Goal: Transaction & Acquisition: Obtain resource

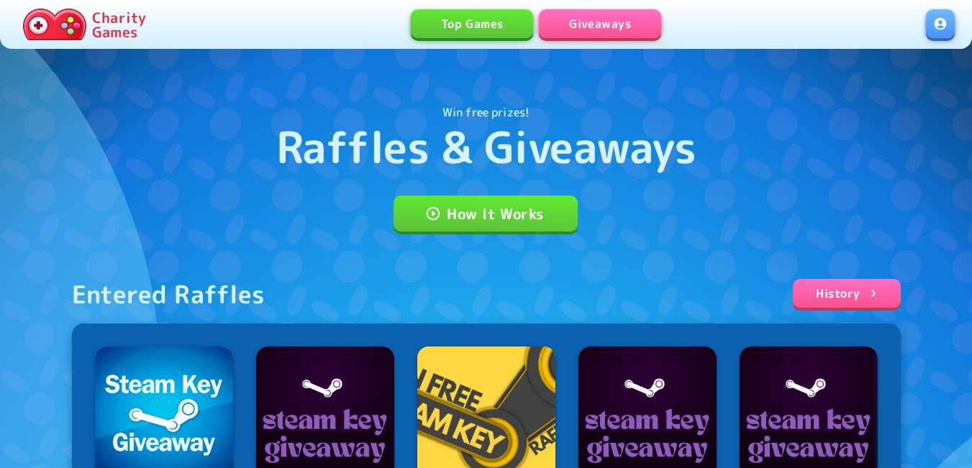
click at [948, 30] on link at bounding box center [940, 23] width 29 height 29
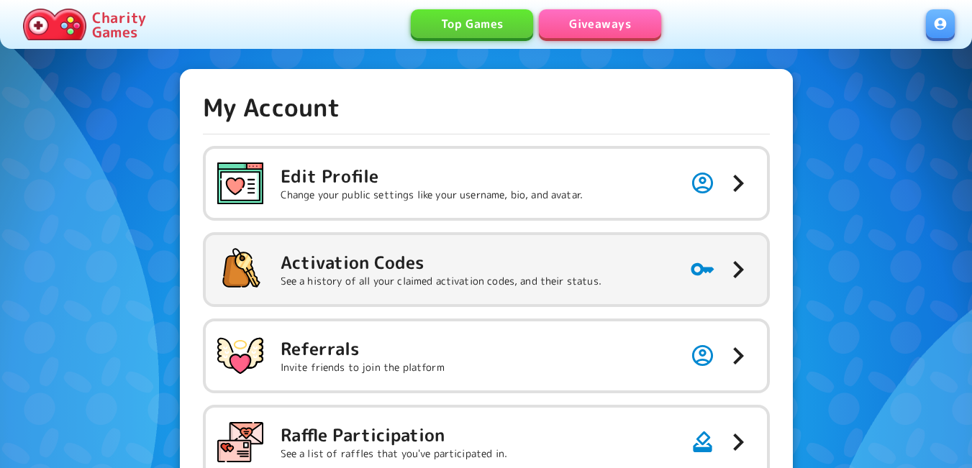
click at [404, 262] on h5 "Activation Codes" at bounding box center [441, 262] width 321 height 23
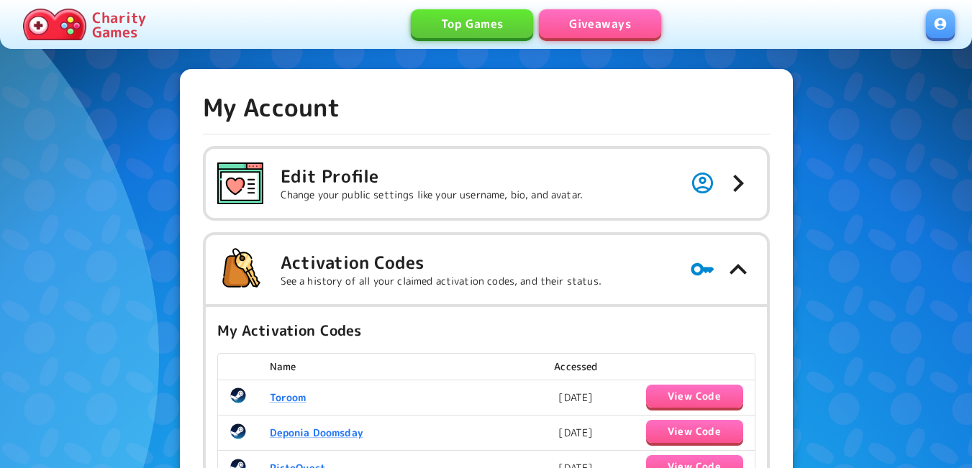
click at [602, 17] on link "Giveaways" at bounding box center [600, 23] width 122 height 29
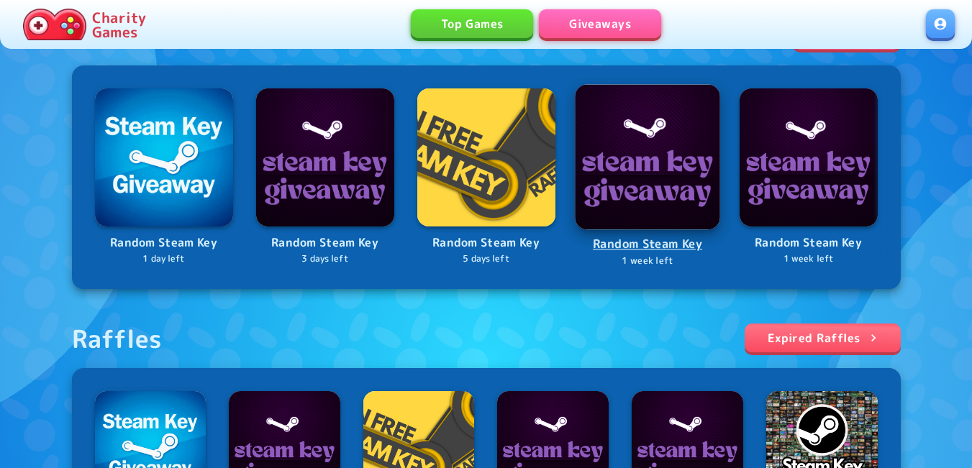
scroll to position [504, 0]
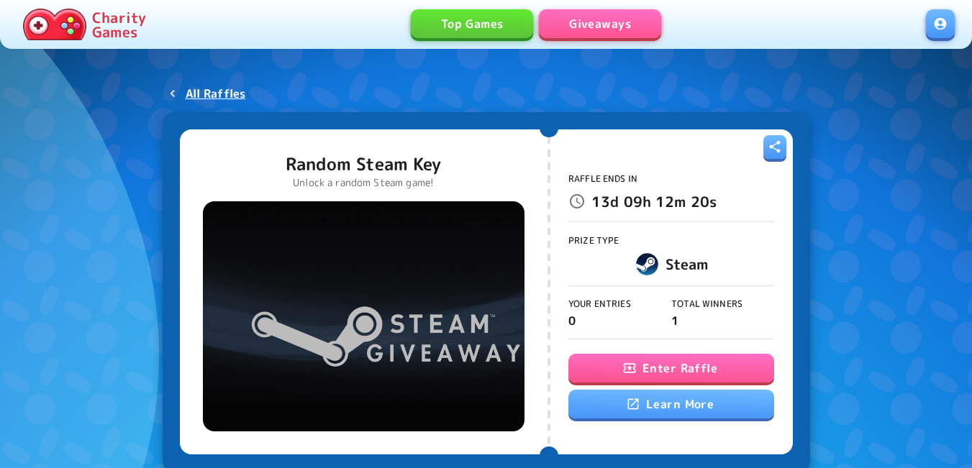
click at [668, 376] on button "Enter Raffle" at bounding box center [671, 368] width 206 height 29
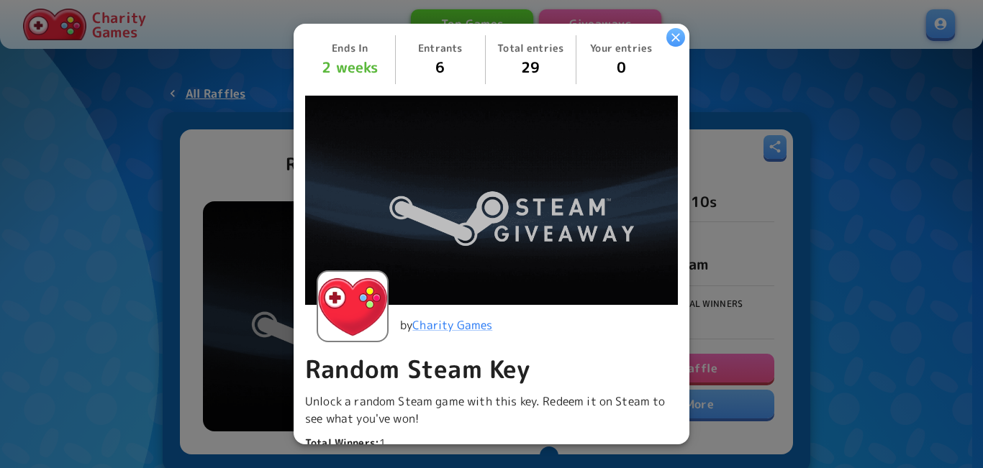
scroll to position [360, 0]
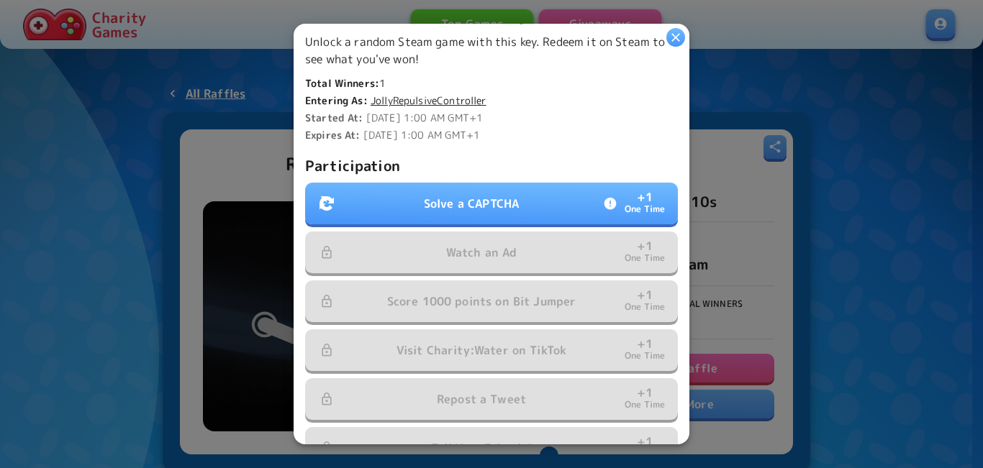
click at [466, 207] on button "Solve a CAPTCHA + 1 One Time" at bounding box center [491, 204] width 373 height 42
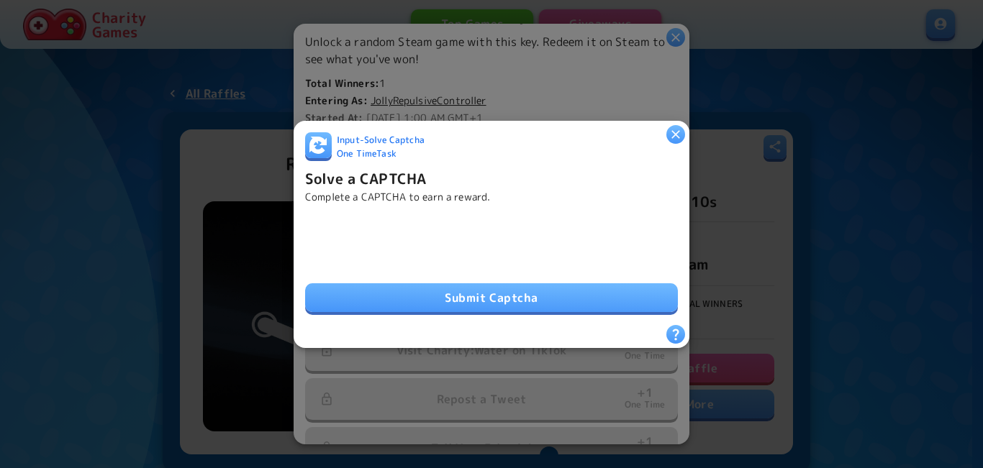
click at [381, 302] on button "Submit Captcha" at bounding box center [491, 297] width 373 height 29
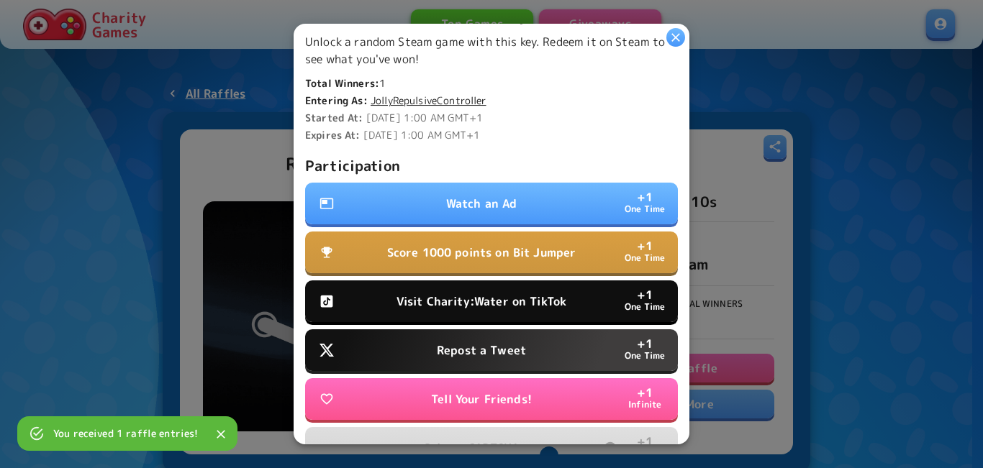
click at [463, 222] on div "Participation Watch an Ad + 1 One Time Score 1000 points on Bit Jumper + 1 One …" at bounding box center [491, 312] width 373 height 317
click at [463, 213] on button "Watch an Ad + 1 One Time" at bounding box center [491, 204] width 373 height 42
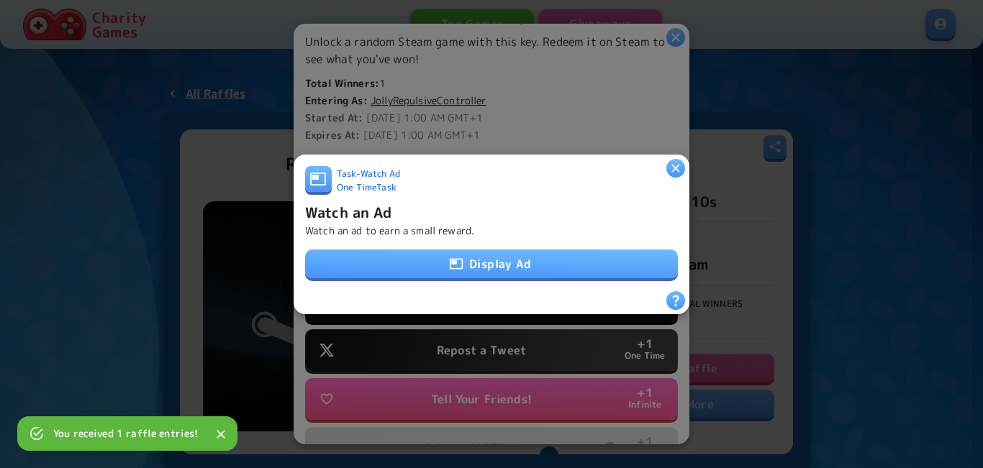
click at [470, 263] on button "Display Ad" at bounding box center [491, 264] width 373 height 29
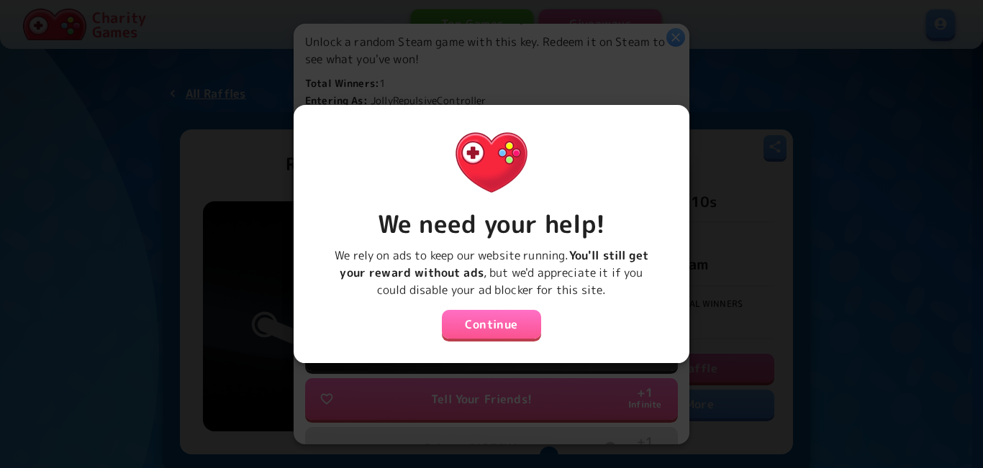
click at [509, 316] on button "Continue" at bounding box center [491, 324] width 99 height 29
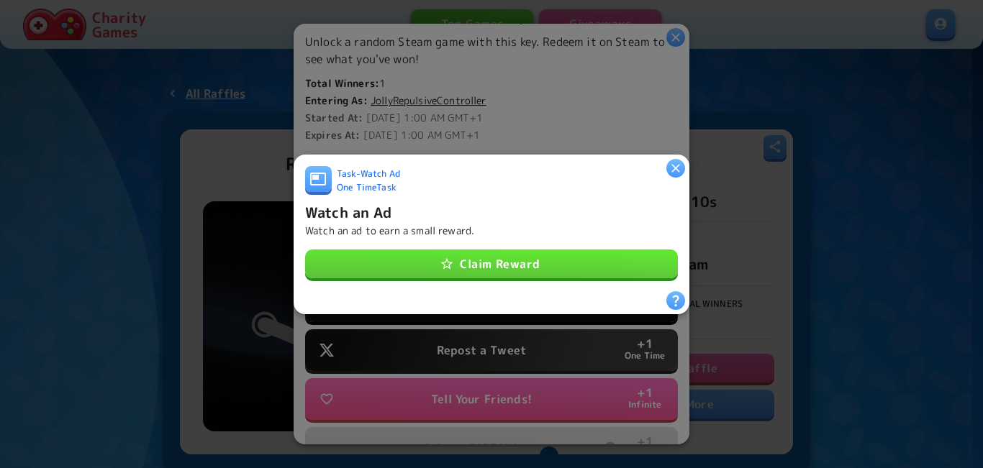
click at [512, 258] on button "Claim Reward" at bounding box center [491, 264] width 373 height 29
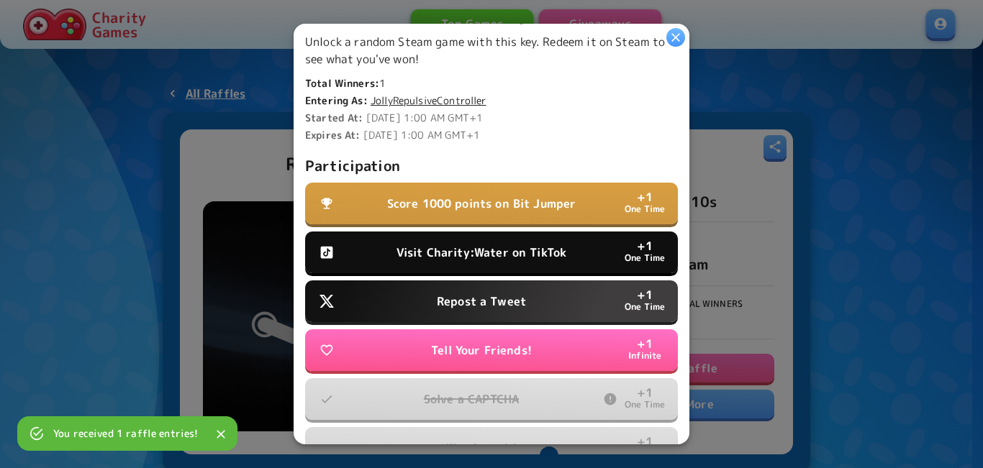
click at [430, 252] on p "Visit Charity:Water on TikTok" at bounding box center [481, 252] width 170 height 17
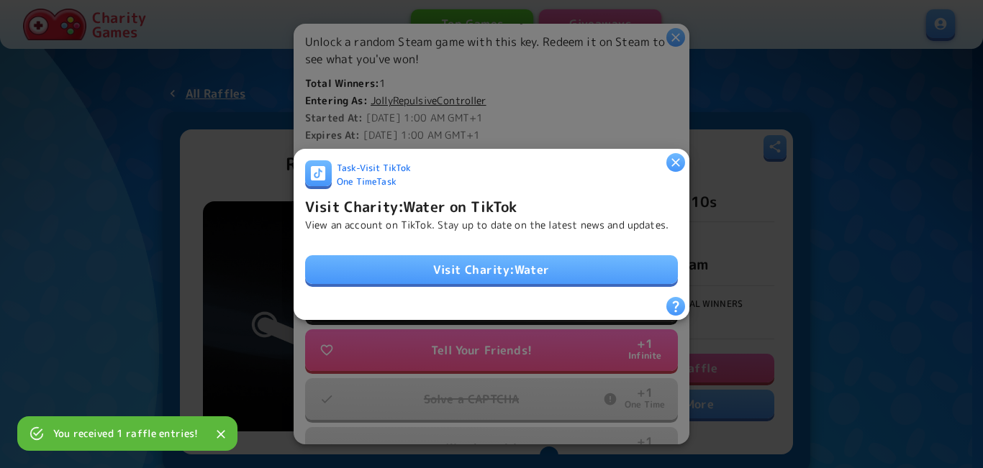
click at [468, 255] on link "Visit Charity:Water" at bounding box center [491, 269] width 373 height 29
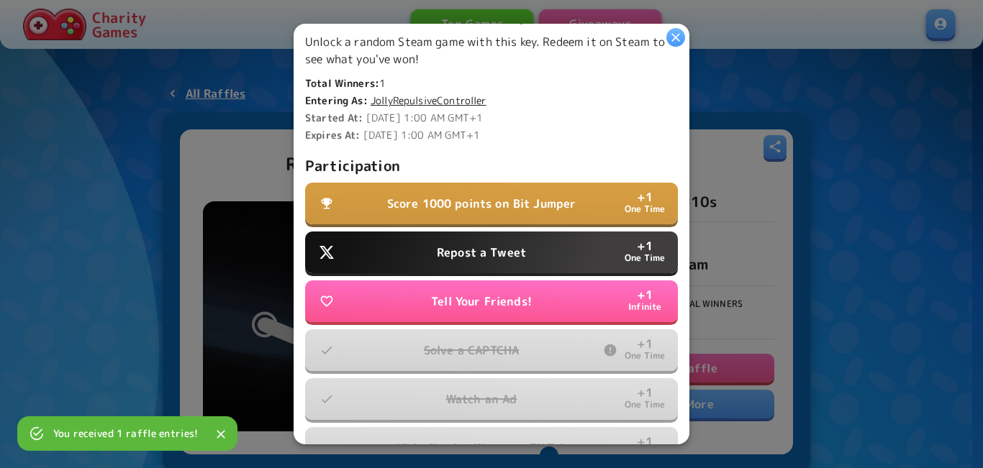
click at [446, 249] on p "Repost a Tweet" at bounding box center [481, 252] width 89 height 17
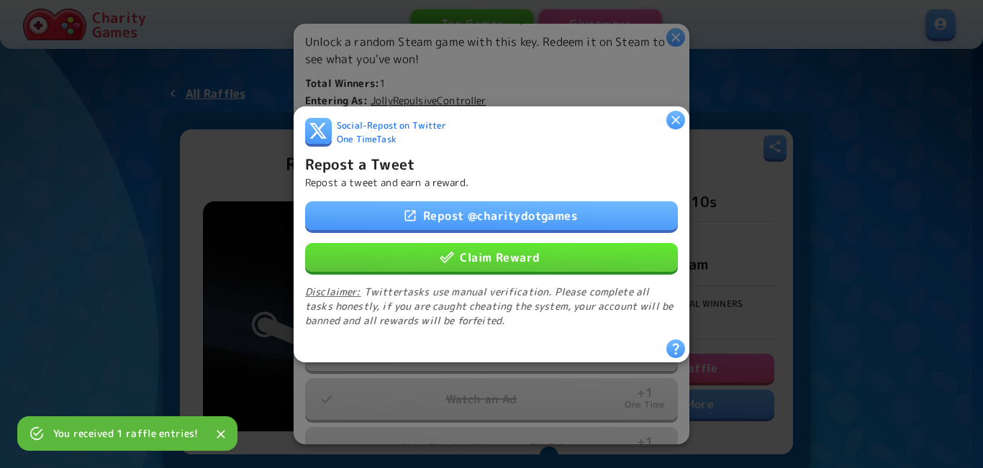
click at [465, 244] on button "Claim Reward" at bounding box center [491, 256] width 373 height 29
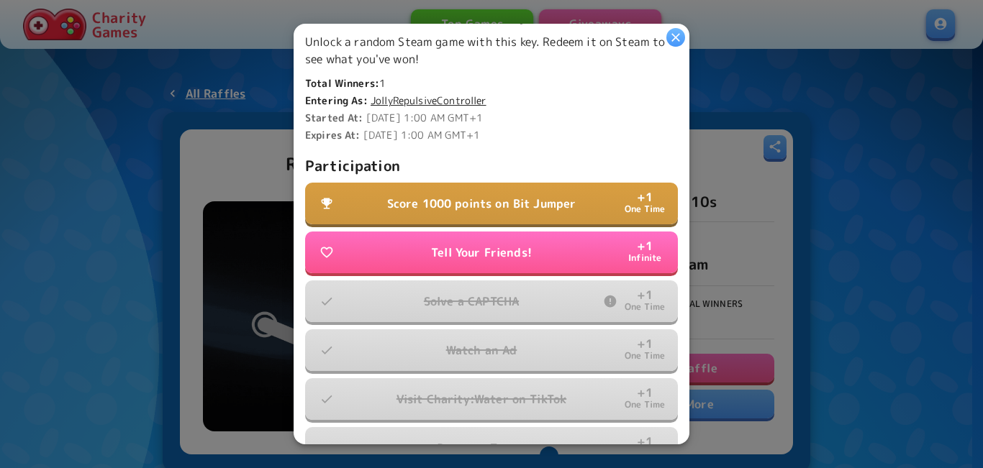
click at [448, 195] on p "Score 1000 points on Bit Jumper" at bounding box center [481, 203] width 189 height 17
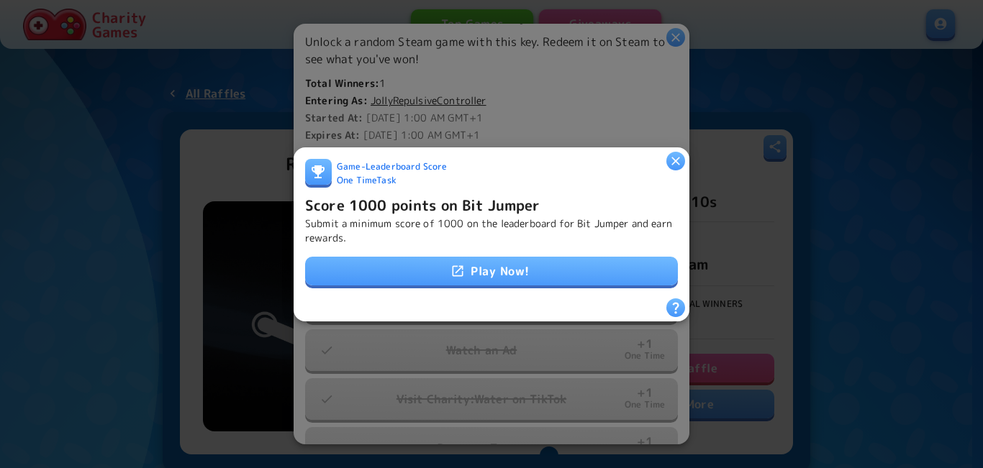
click at [444, 266] on link "Play Now!" at bounding box center [491, 271] width 373 height 29
click at [389, 207] on h6 "Score 1000 points on Bit Jumper" at bounding box center [422, 204] width 235 height 23
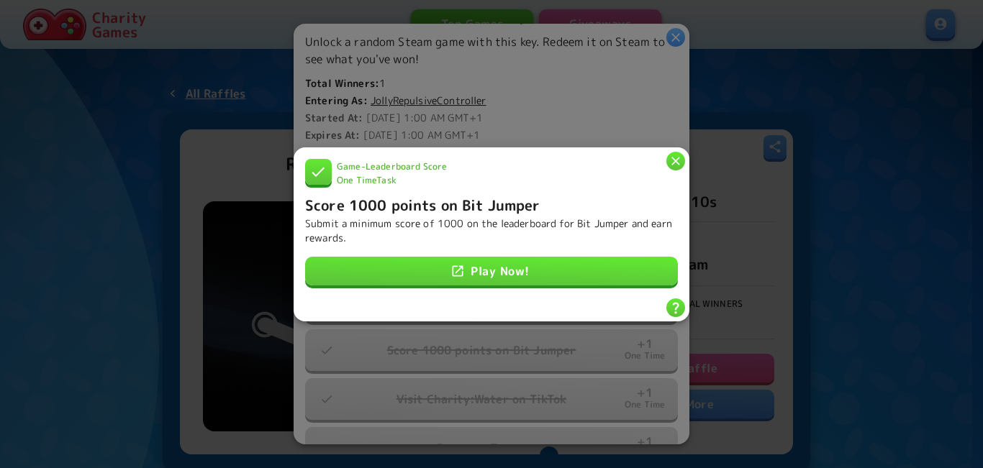
click at [666, 161] on div "Game - Leaderboard Score One Time Task" at bounding box center [491, 175] width 373 height 35
click at [670, 159] on icon "button" at bounding box center [675, 160] width 14 height 14
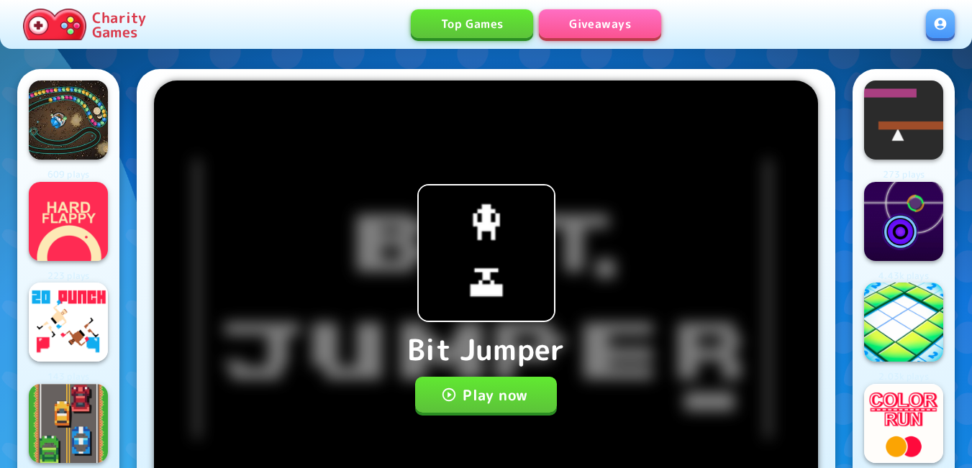
click at [462, 389] on button "Play now" at bounding box center [486, 395] width 142 height 36
